Goal: Find specific page/section: Find specific page/section

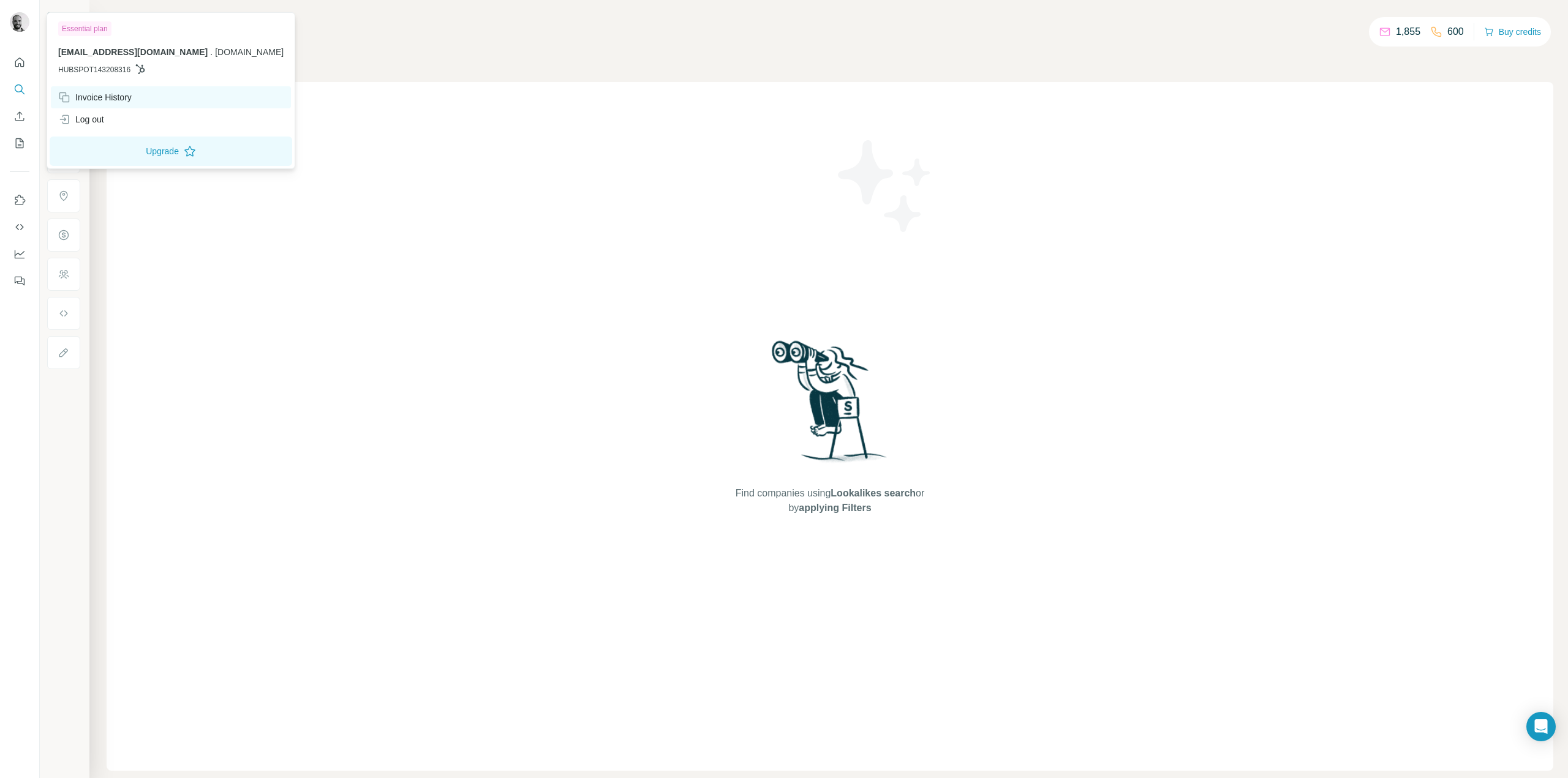
click at [115, 98] on div "Invoice History" at bounding box center [95, 97] width 74 height 12
click at [117, 91] on div "Invoice History" at bounding box center [95, 97] width 74 height 12
click at [246, 604] on div "Find companies using Lookalikes search or by applying Filters" at bounding box center [830, 426] width 1447 height 689
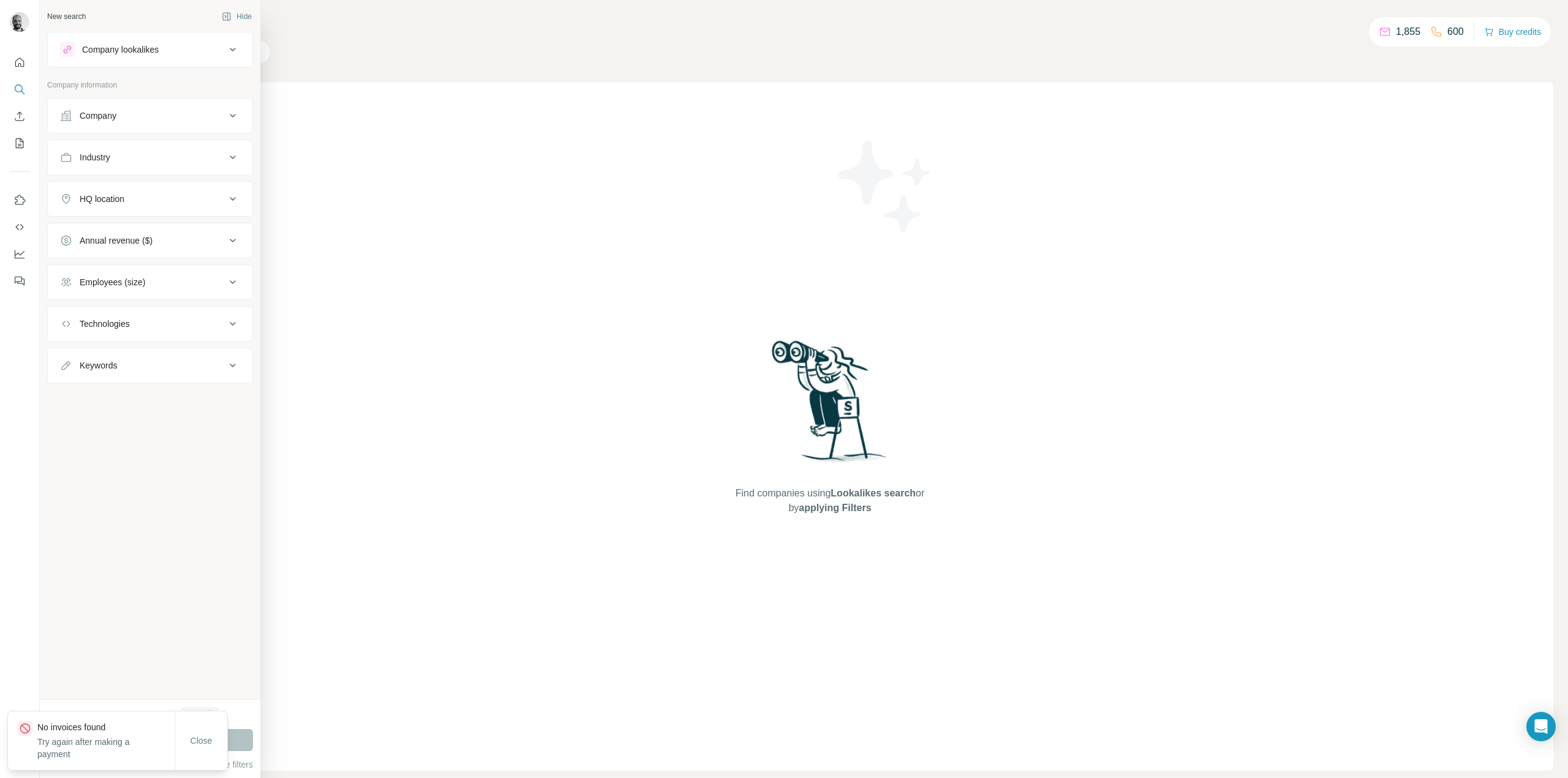
click at [24, 23] on img at bounding box center [20, 22] width 20 height 19
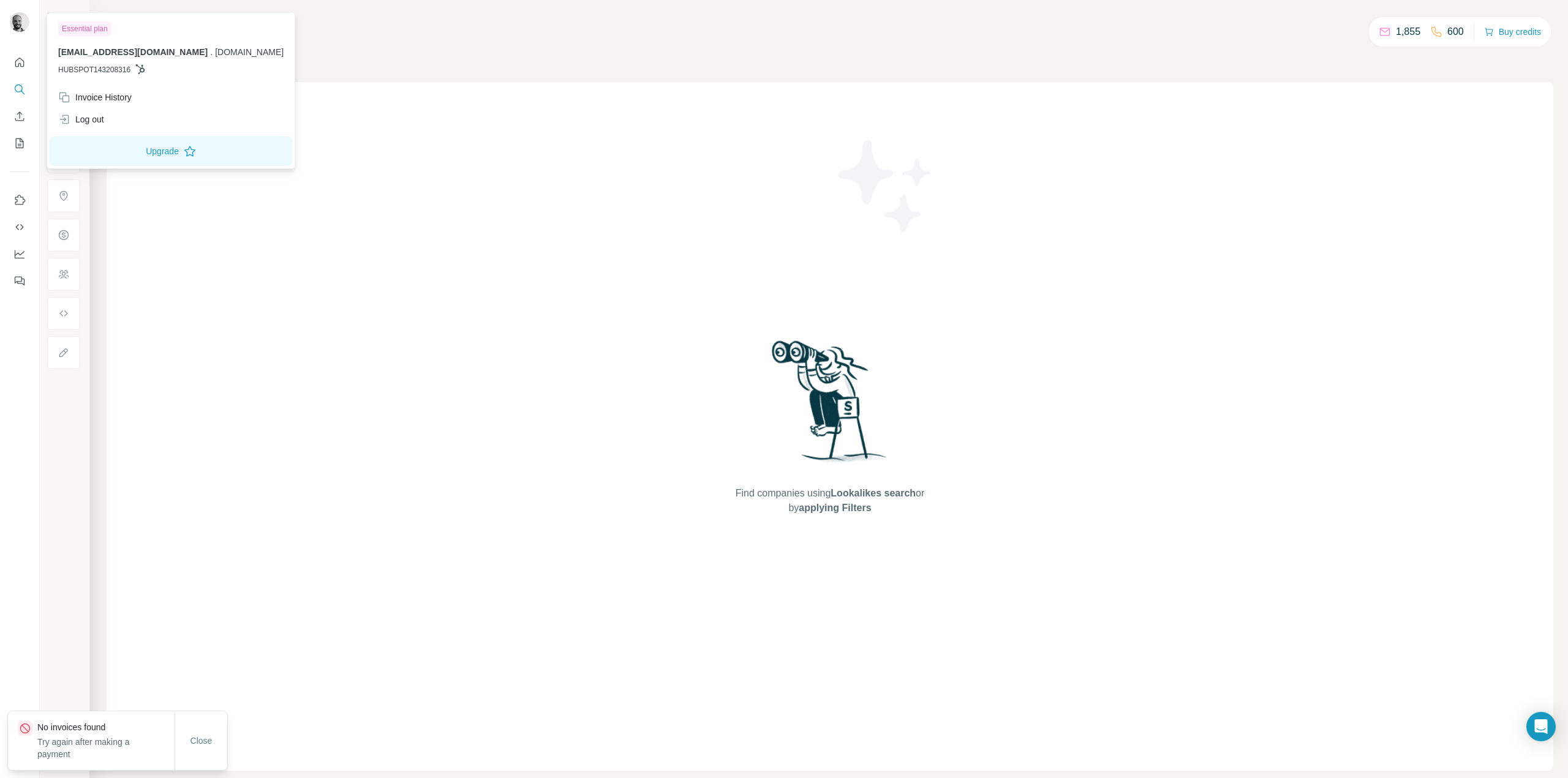
click at [308, 244] on div "Find companies using Lookalikes search or by applying Filters" at bounding box center [830, 426] width 1447 height 689
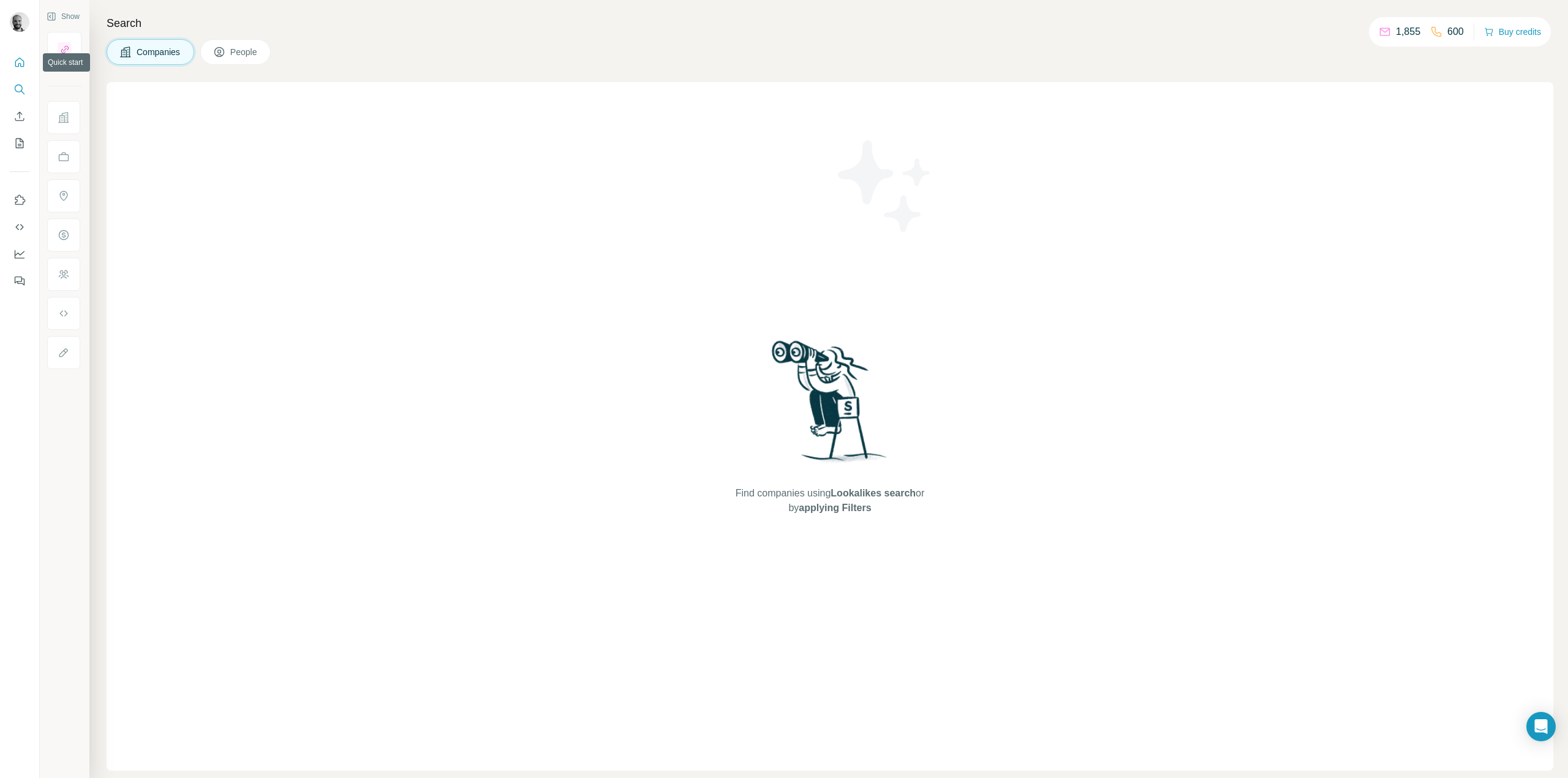
click at [11, 66] on button "Quick start" at bounding box center [20, 62] width 20 height 22
